Goal: Task Accomplishment & Management: Use online tool/utility

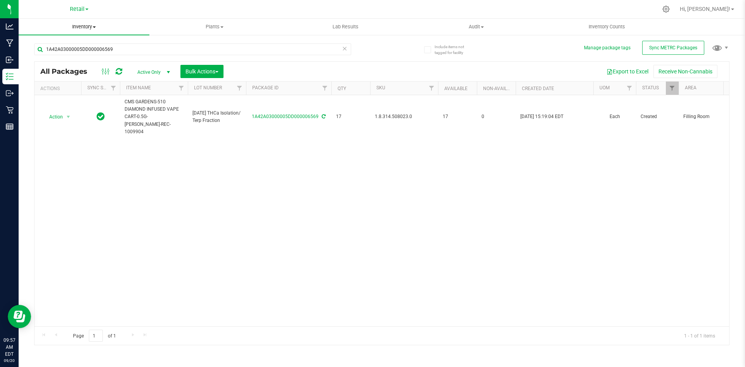
click at [76, 27] on span "Inventory" at bounding box center [84, 26] width 131 height 7
click at [72, 57] on li "All inventory" at bounding box center [84, 56] width 131 height 9
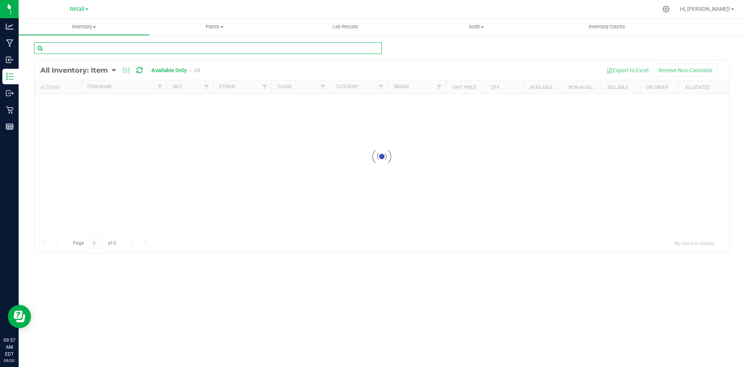
click at [81, 50] on input "text" at bounding box center [208, 48] width 348 height 12
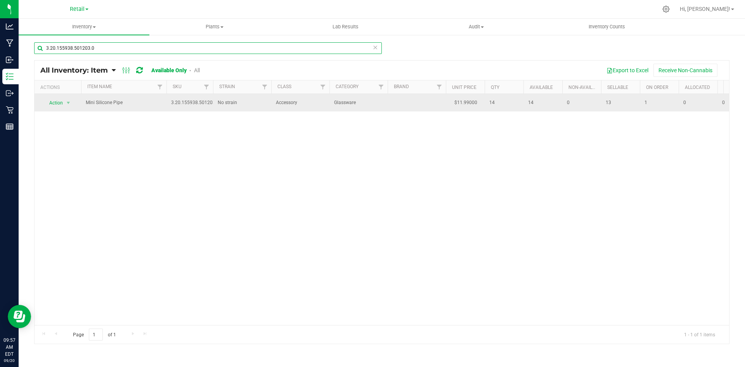
type input "3.20.155938.501203.0"
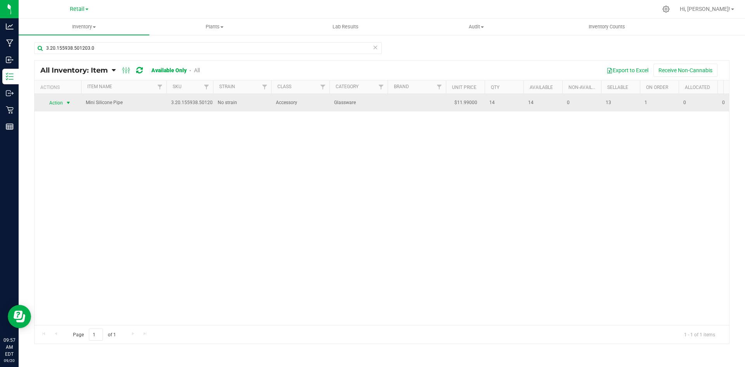
click at [57, 104] on span "Action" at bounding box center [52, 102] width 21 height 11
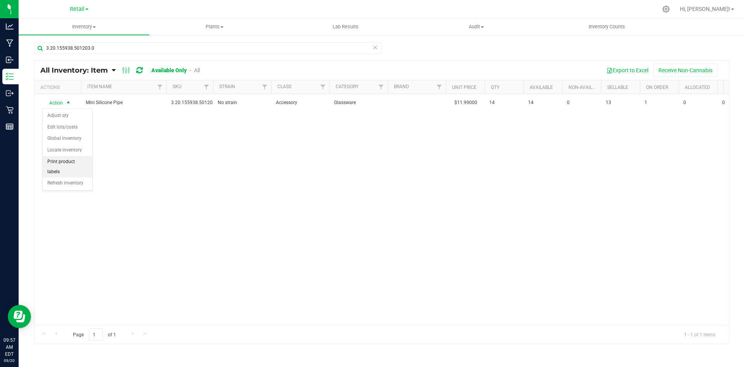
click at [68, 159] on li "Print product labels" at bounding box center [68, 166] width 50 height 21
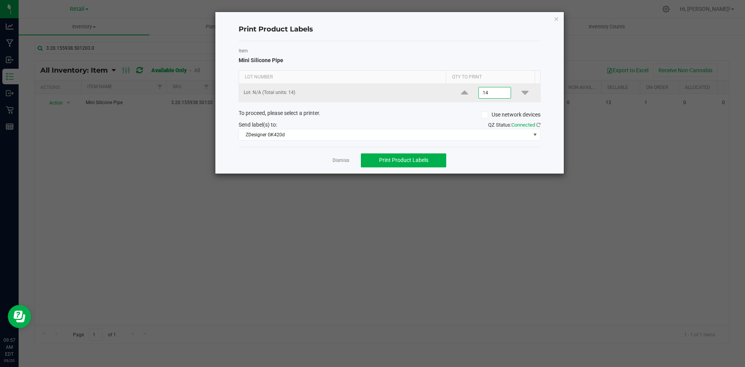
click at [495, 96] on input "14" at bounding box center [495, 92] width 32 height 11
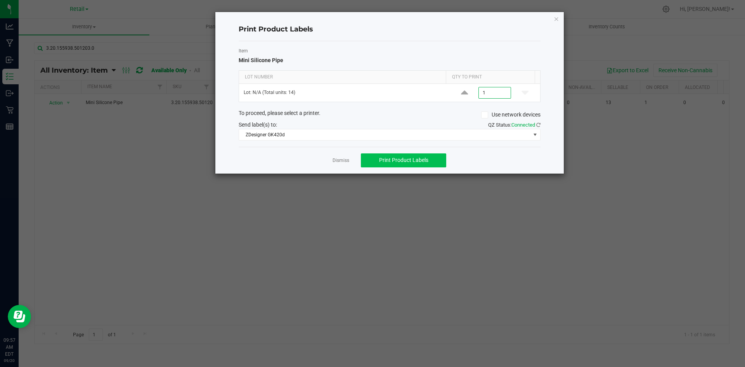
type input "1"
click at [434, 158] on button "Print Product Labels" at bounding box center [403, 160] width 85 height 14
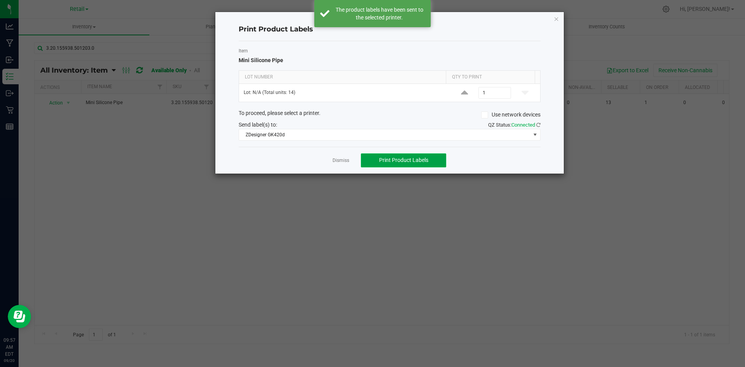
click at [411, 161] on span "Print Product Labels" at bounding box center [403, 160] width 49 height 6
